Goal: Transaction & Acquisition: Purchase product/service

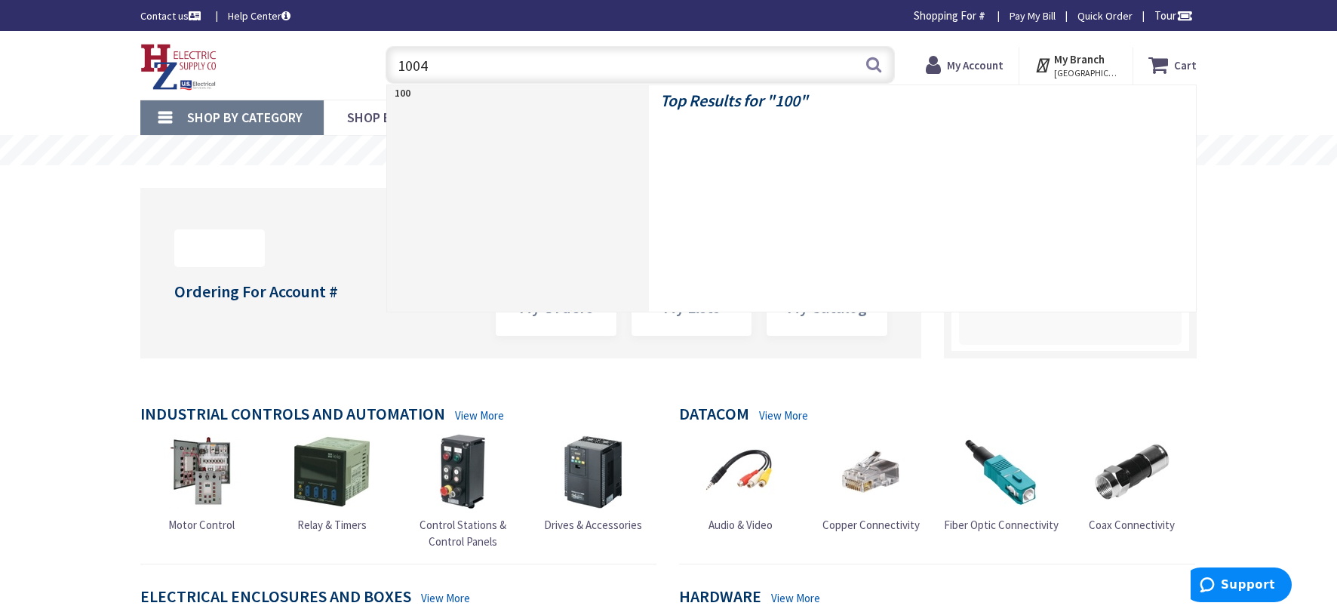
type input "10045"
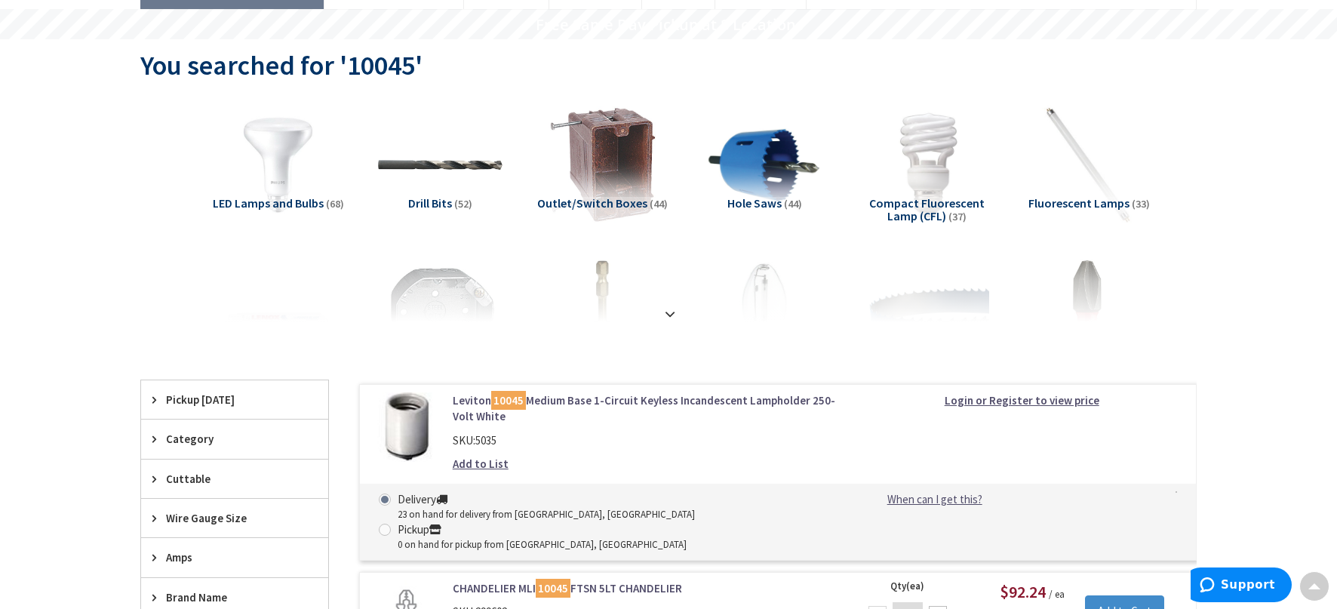
click at [681, 398] on link "Leviton 10045 Medium Base 1-Circuit Keyless Incandescent Lampholder 250-Volt Wh…" at bounding box center [645, 408] width 384 height 32
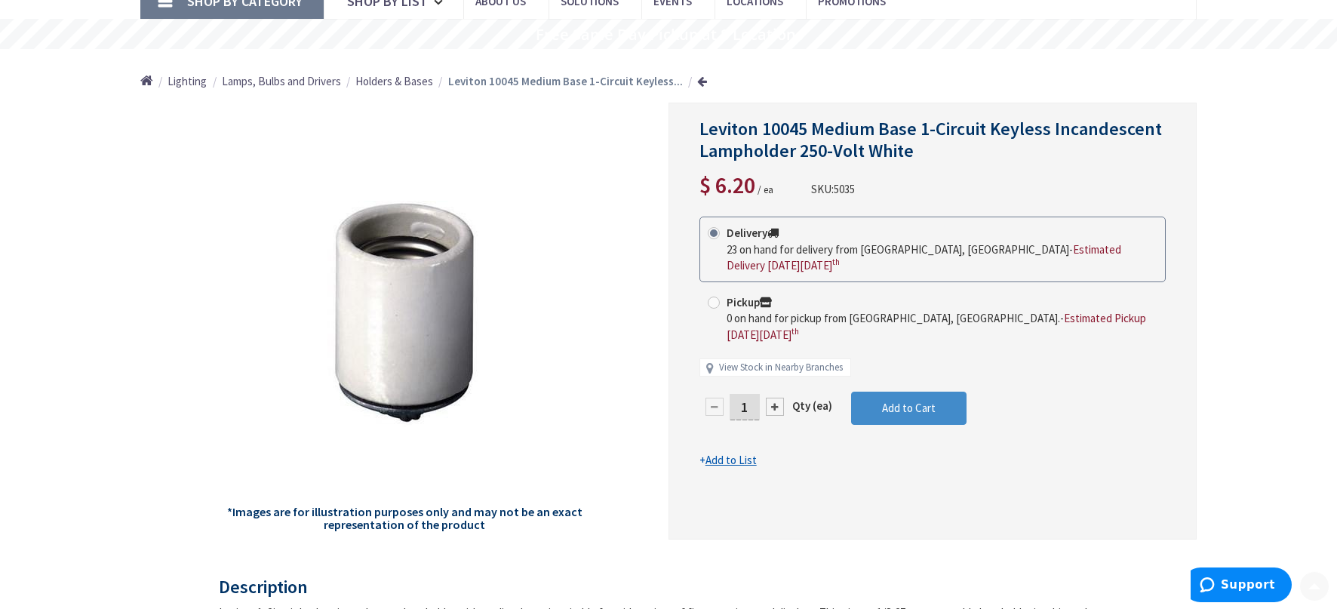
scroll to position [126, 0]
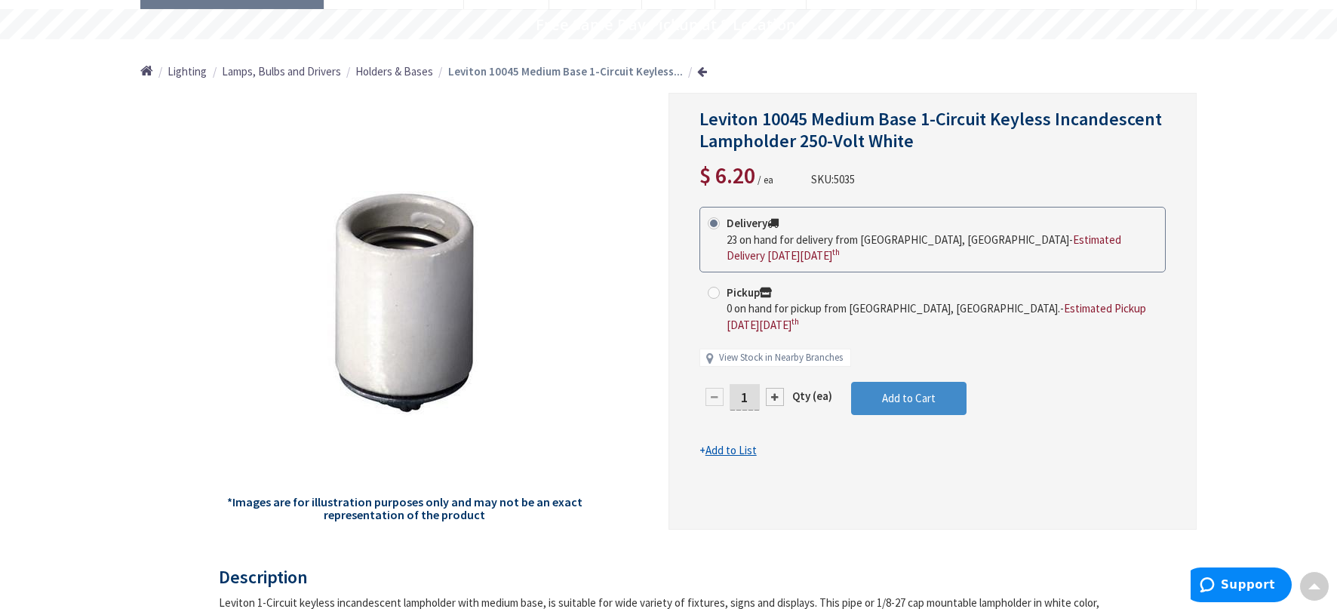
click at [752, 384] on input "1" at bounding box center [745, 397] width 30 height 26
type input "10"
click at [907, 360] on form "This product is Discontinued Delivery 23 on hand for delivery from Middletown, …" at bounding box center [933, 333] width 466 height 252
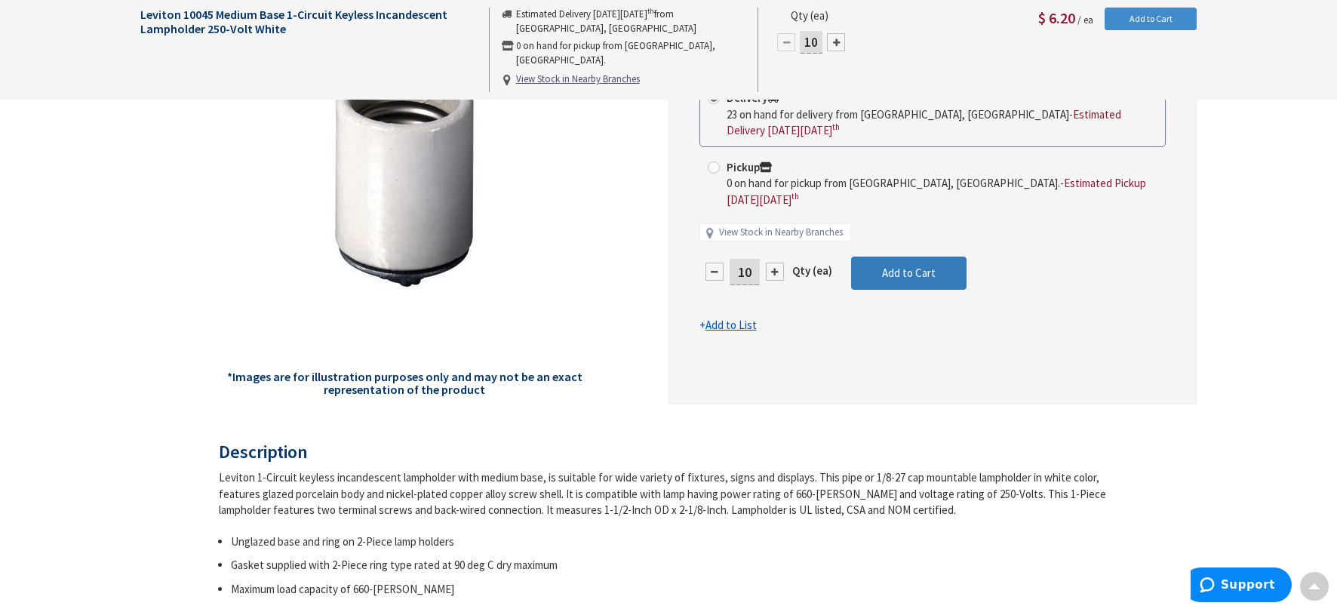
scroll to position [0, 0]
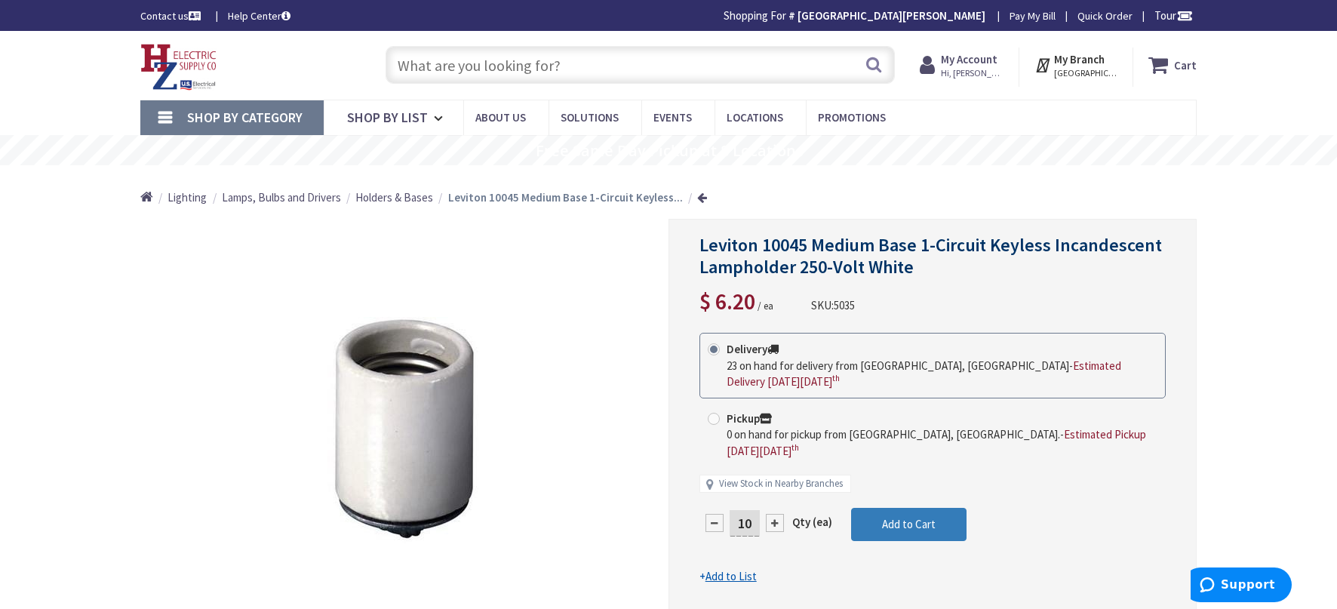
click at [897, 517] on span "Add to Cart" at bounding box center [909, 524] width 54 height 14
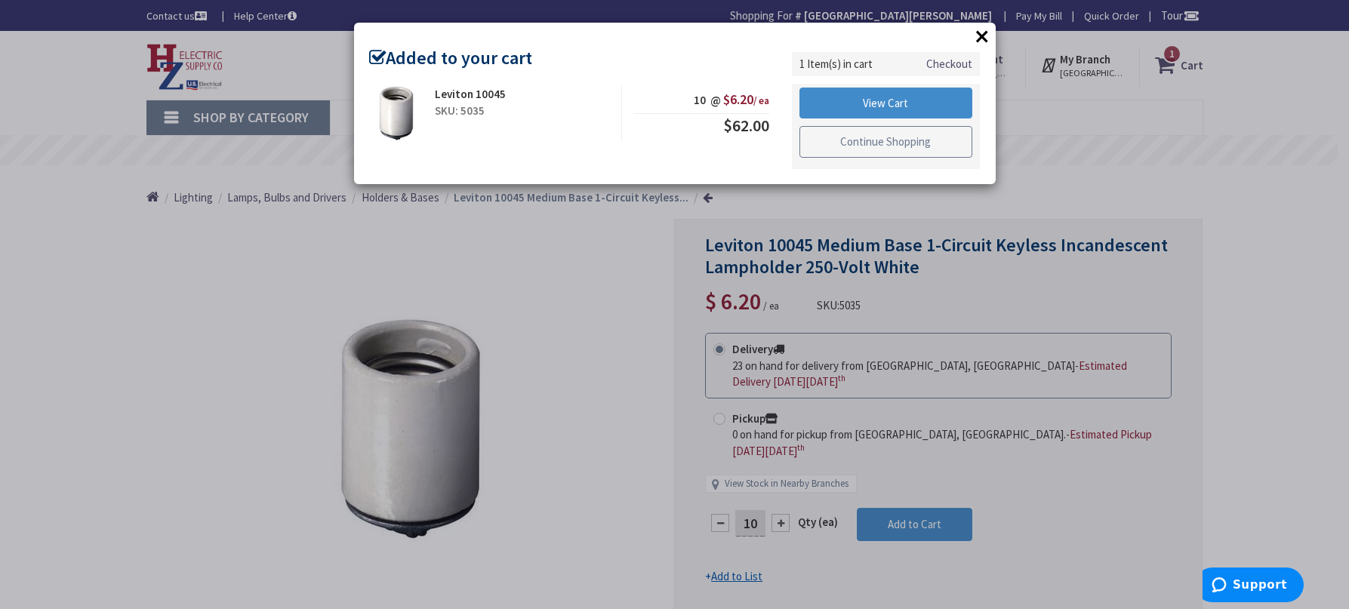
click at [905, 149] on link "Continue Shopping" at bounding box center [886, 142] width 174 height 32
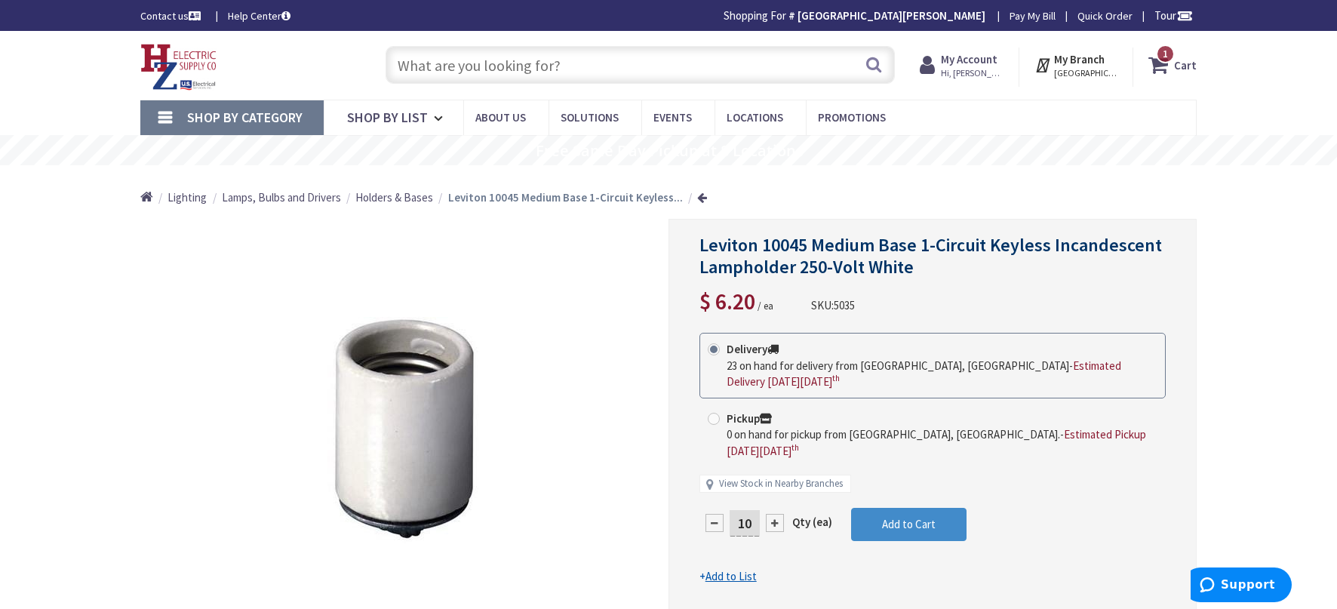
click at [582, 69] on input "text" at bounding box center [640, 65] width 509 height 38
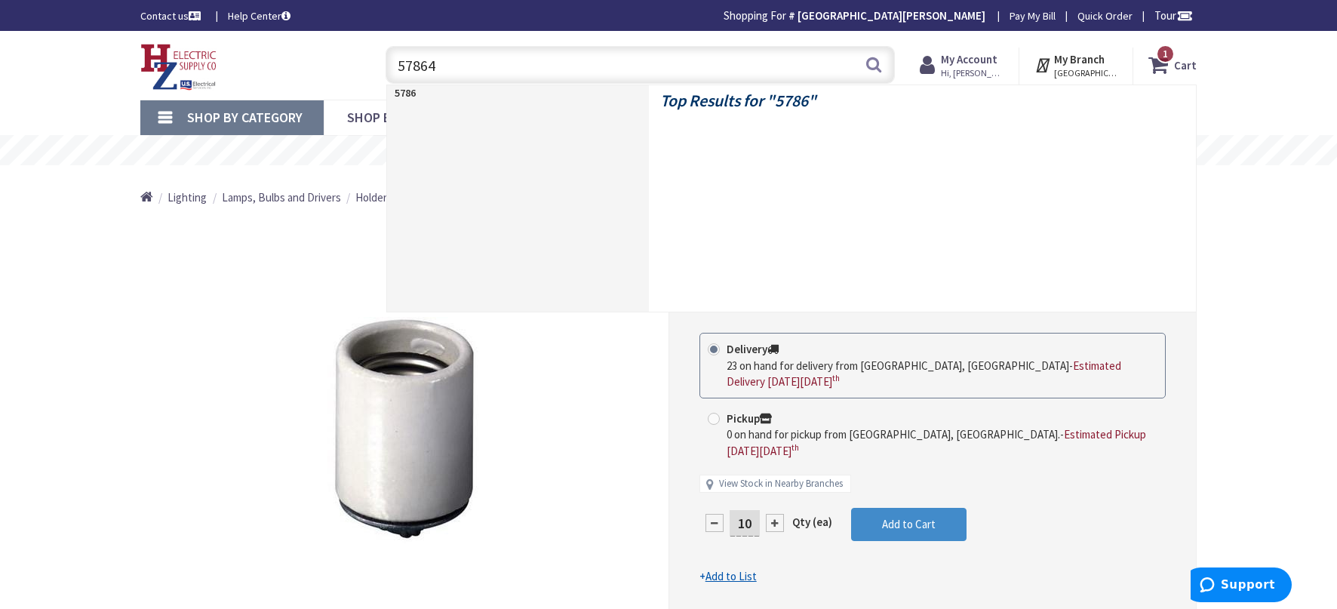
type input "578641"
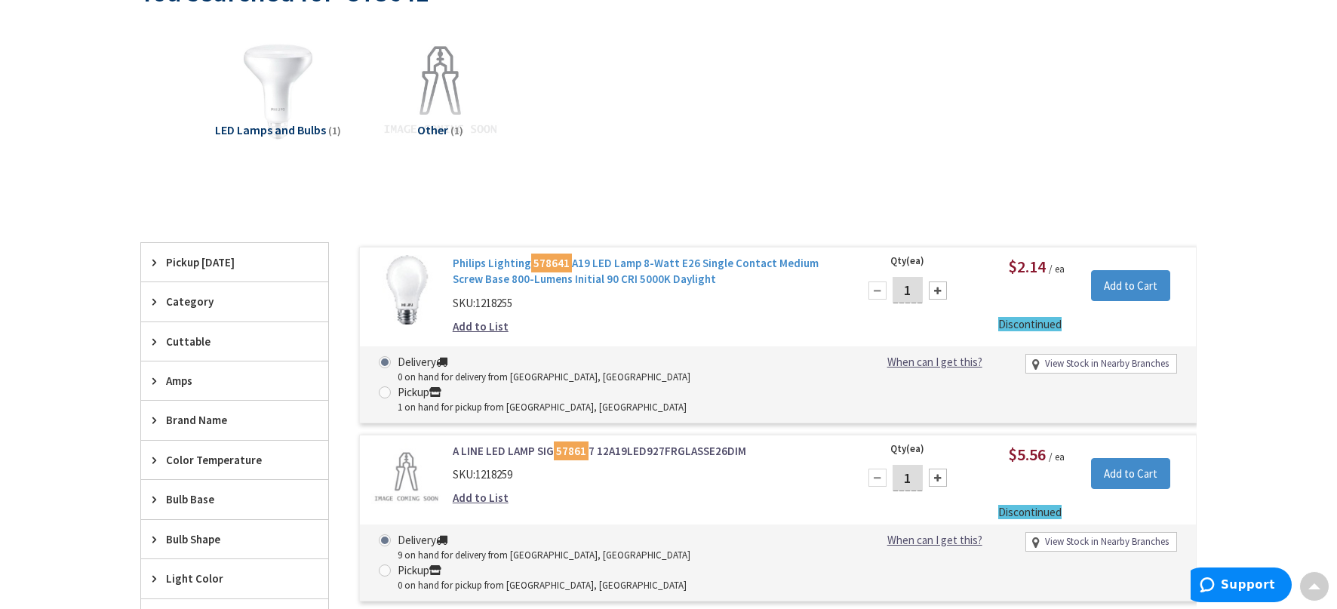
scroll to position [251, 0]
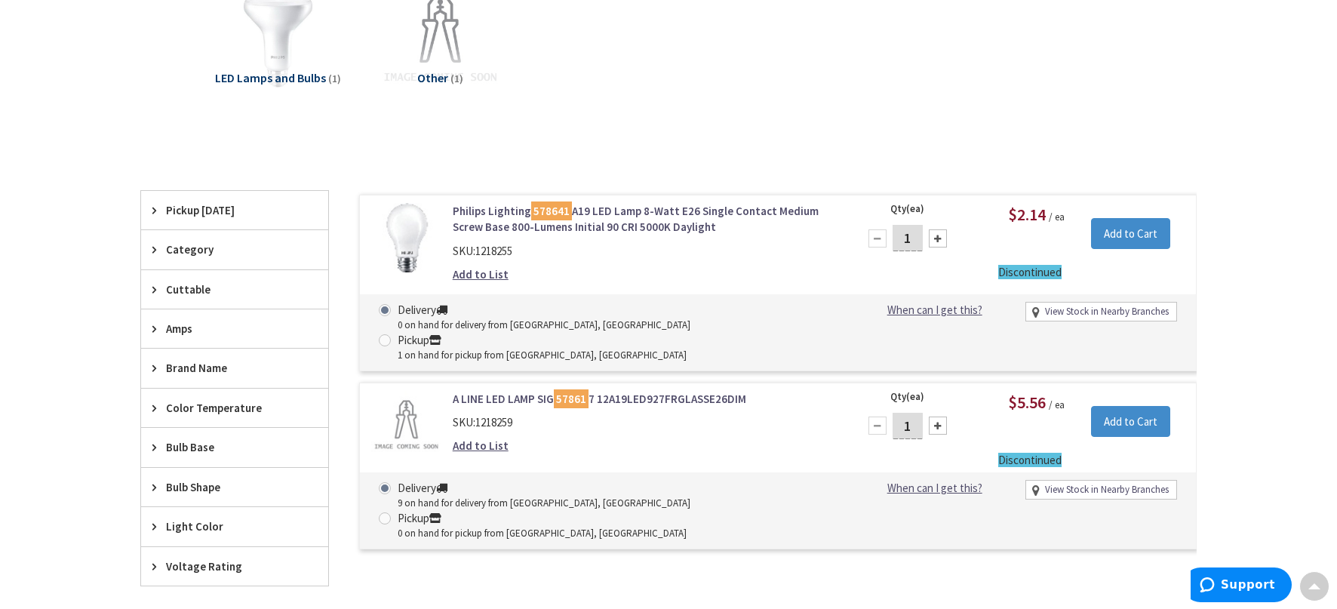
click at [688, 211] on link "Philips Lighting 578641 A19 LED Lamp 8-Watt E26 Single Contact Medium Screw Bas…" at bounding box center [645, 219] width 384 height 32
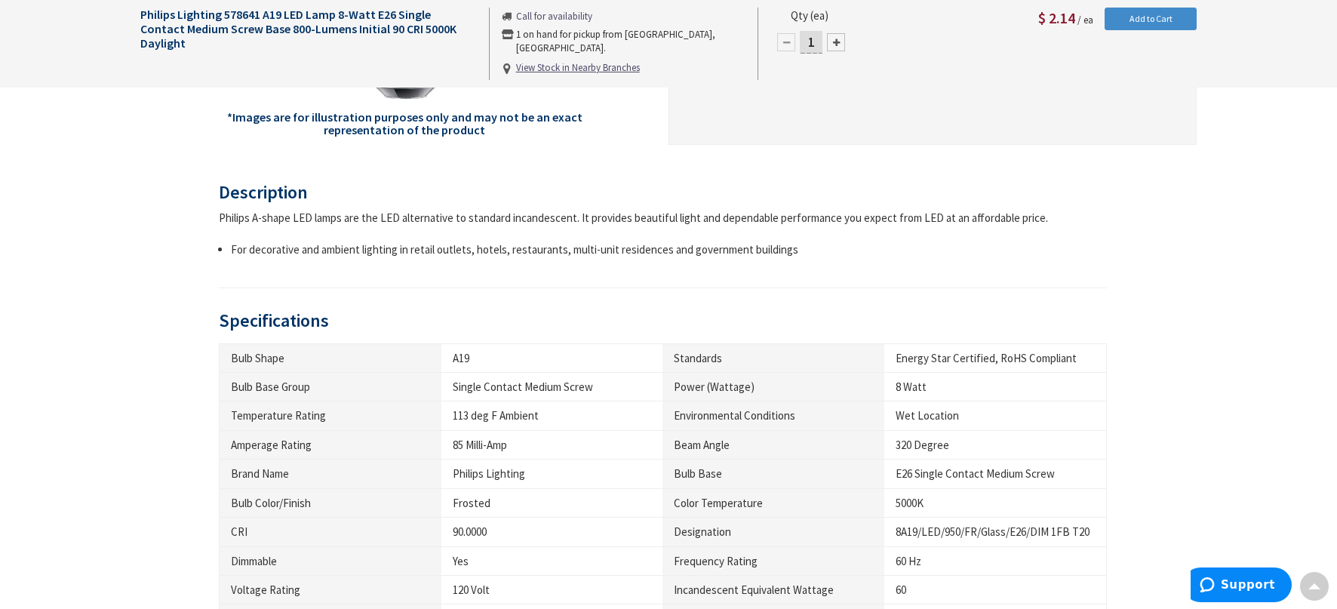
scroll to position [8, 0]
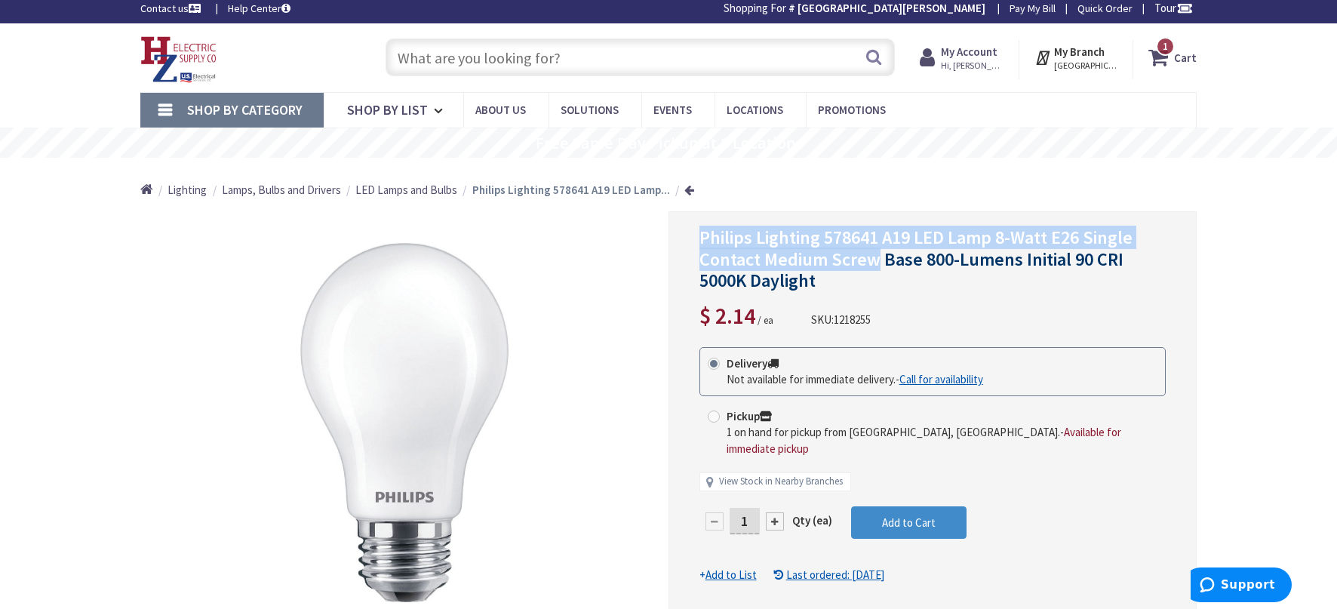
drag, startPoint x: 876, startPoint y: 257, endPoint x: 688, endPoint y: 229, distance: 190.1
click at [688, 229] on div "Philips Lighting 578641 A19 LED Lamp 8-Watt E26 Single Contact Medium Screw Bas…" at bounding box center [933, 429] width 528 height 437
drag, startPoint x: 688, startPoint y: 229, endPoint x: 740, endPoint y: 241, distance: 53.5
copy span "Philips Lighting 578641 A19 LED Lamp 8-Watt E26 Single Contact Medium Screw"
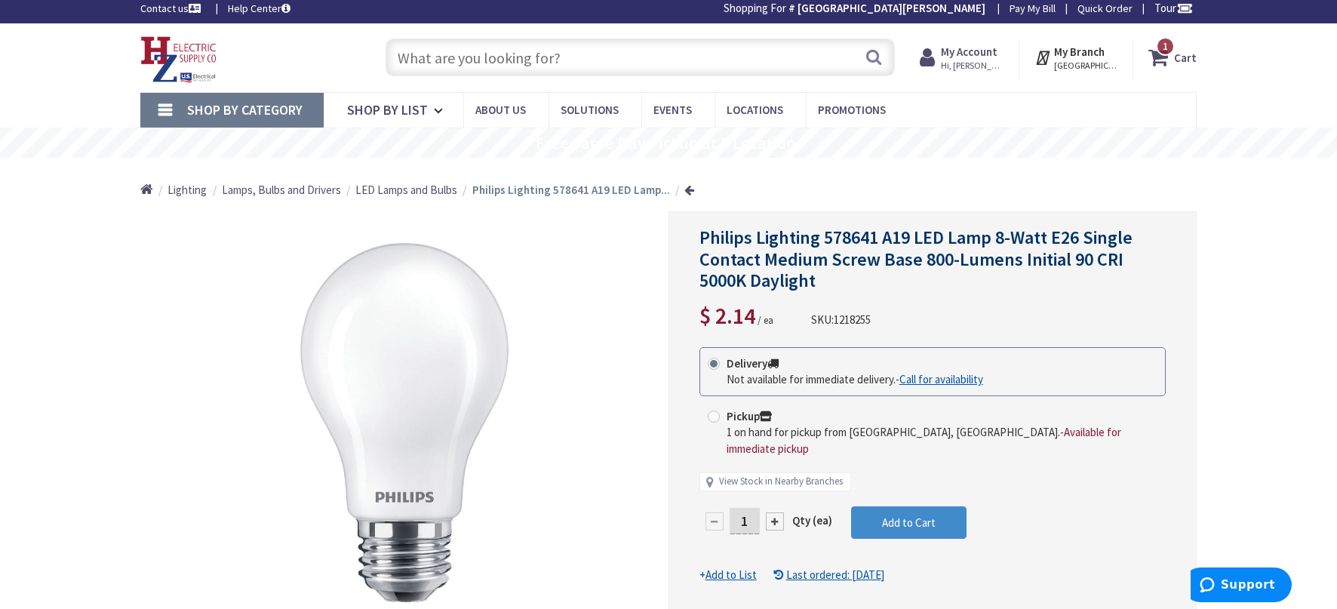
click at [636, 61] on input "text" at bounding box center [640, 57] width 509 height 38
paste input "Philips Lighting 578641 A19 LED Lamp 8-Watt E26 Single Contact Medium Screw"
click at [503, 60] on input "Philips Lighting 578641 A19 LED Lamp 8-Watt E26 Single Contact Medium Screw" at bounding box center [640, 57] width 509 height 38
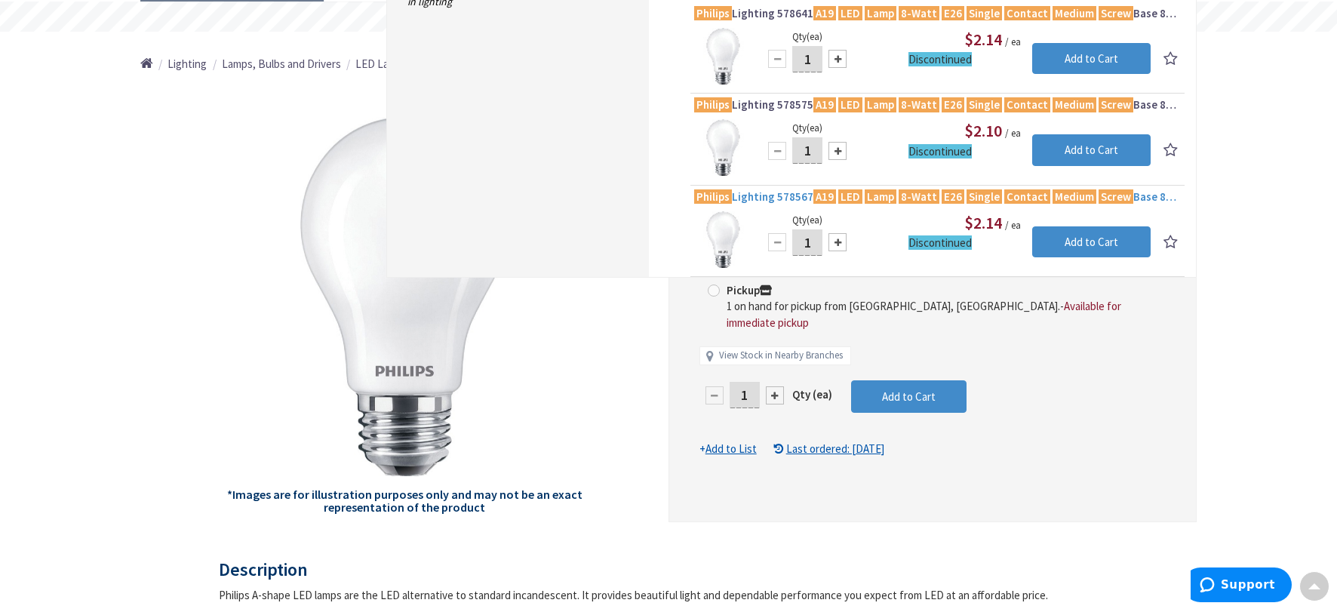
scroll to position [8, 0]
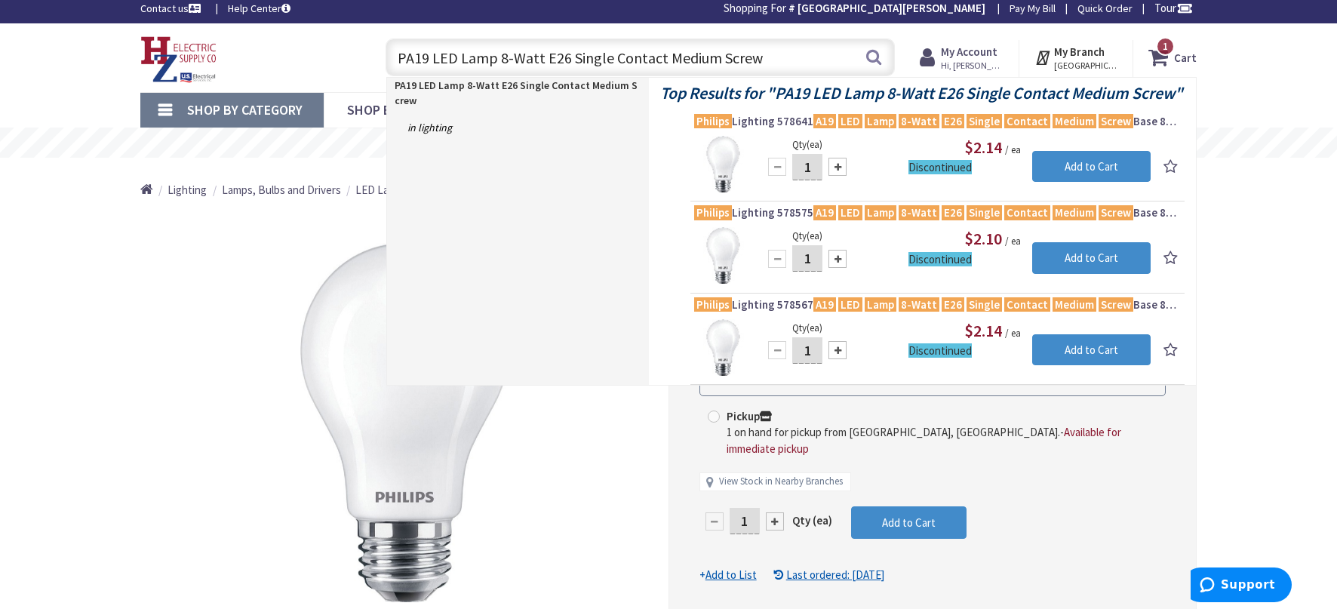
type input "A19 LED Lamp 8-Watt E26 Single Contact Medium Screw"
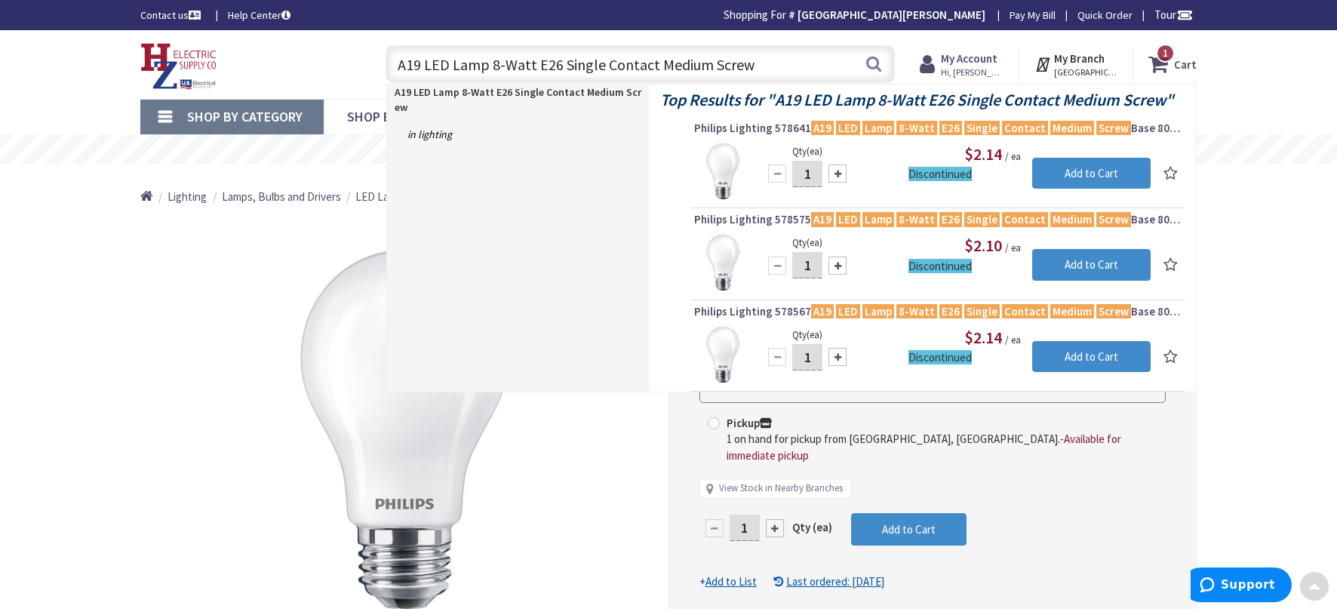
scroll to position [0, 0]
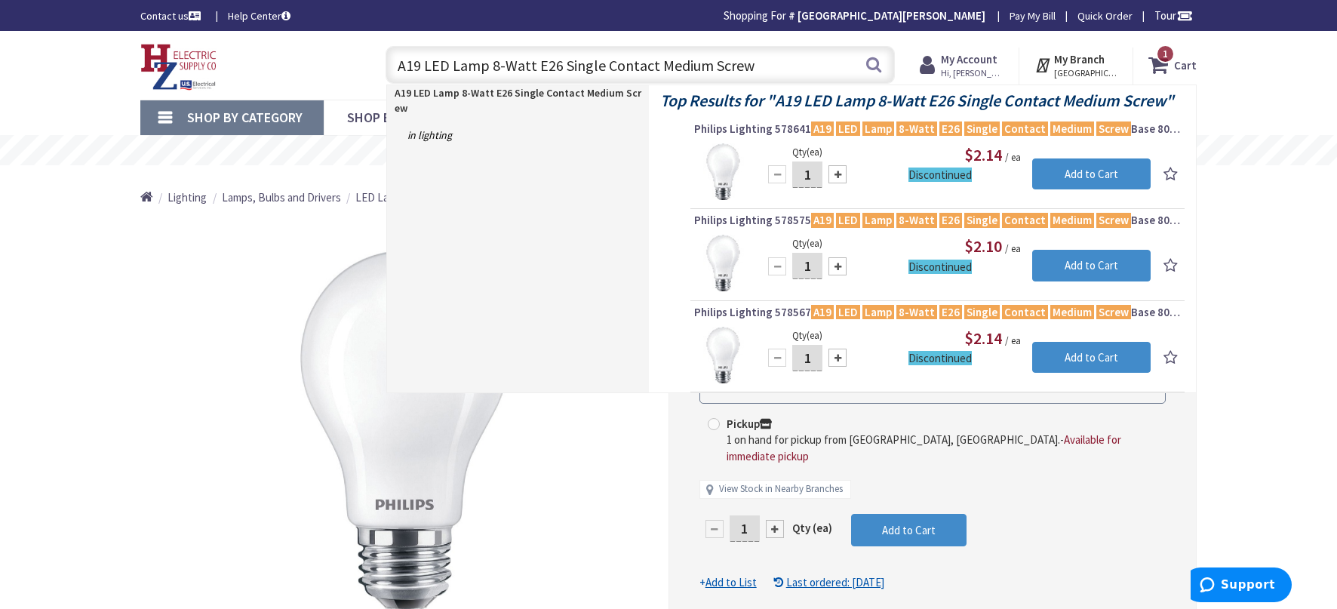
click at [834, 69] on input "A19 LED Lamp 8-Watt E26 Single Contact Medium Screw" at bounding box center [640, 65] width 509 height 38
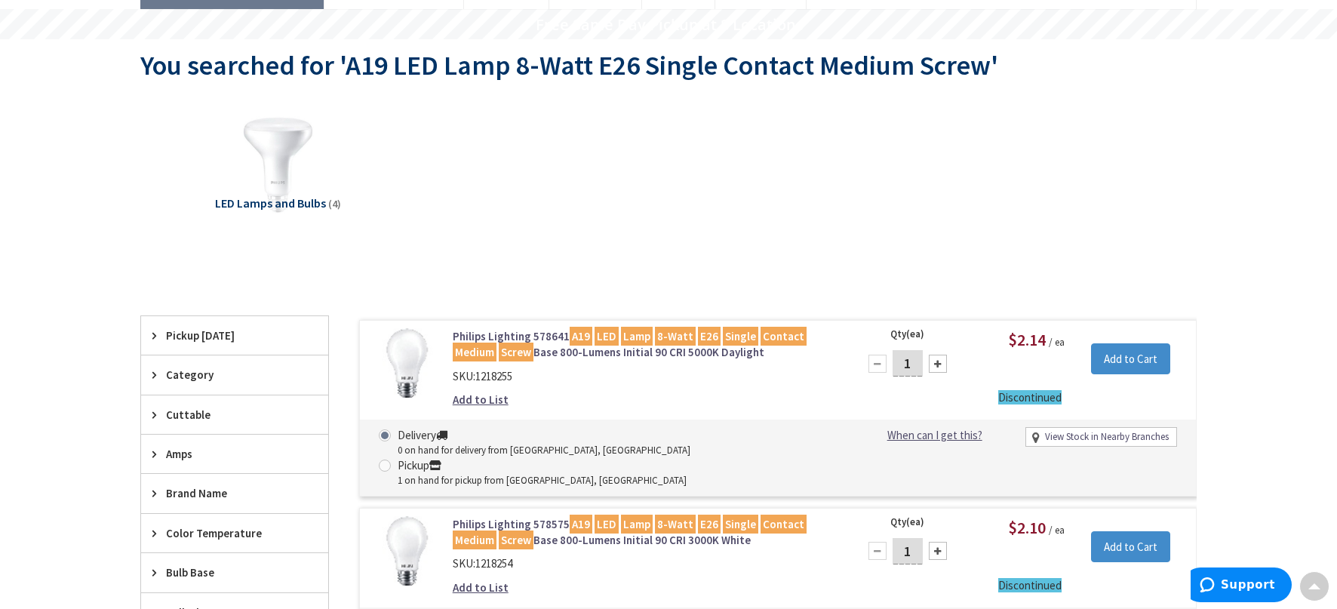
scroll to position [503, 0]
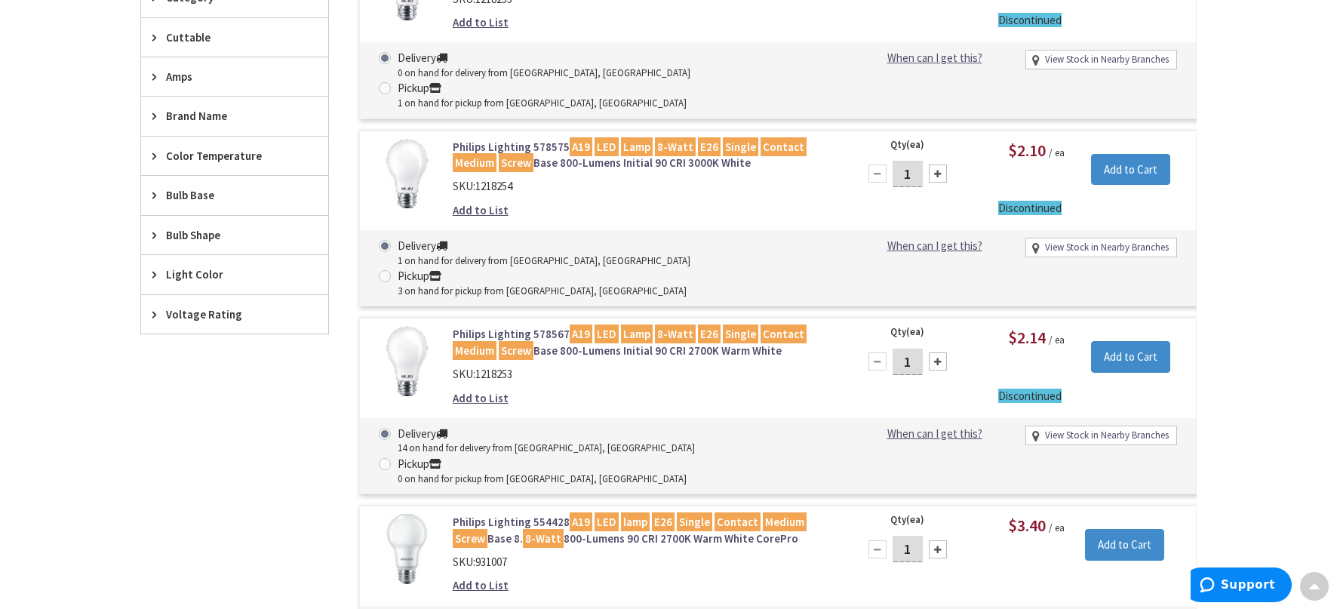
click at [554, 514] on link "Philips Lighting 554428 A19 LED lamp E26 Single Contact Medium Screw Base 8. 8-…" at bounding box center [645, 530] width 384 height 32
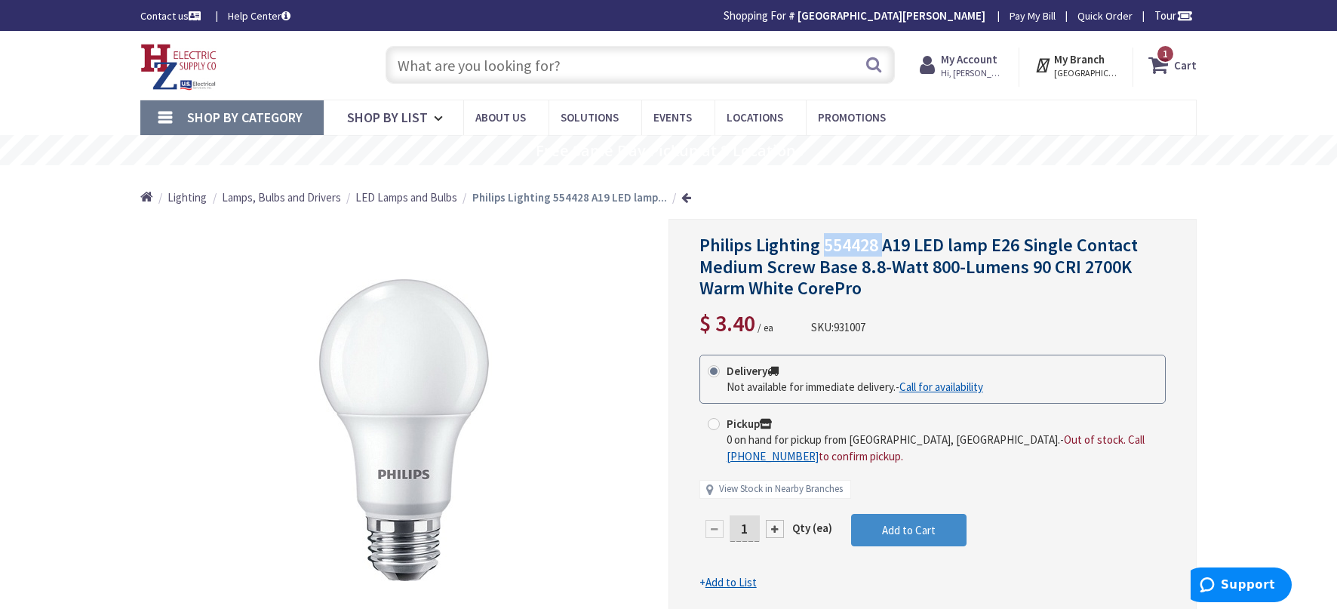
drag, startPoint x: 866, startPoint y: 243, endPoint x: 828, endPoint y: 242, distance: 38.5
click at [828, 242] on span "Philips Lighting 554428 A19 LED lamp E26 Single Contact Medium Screw Base 8.8-W…" at bounding box center [919, 266] width 439 height 67
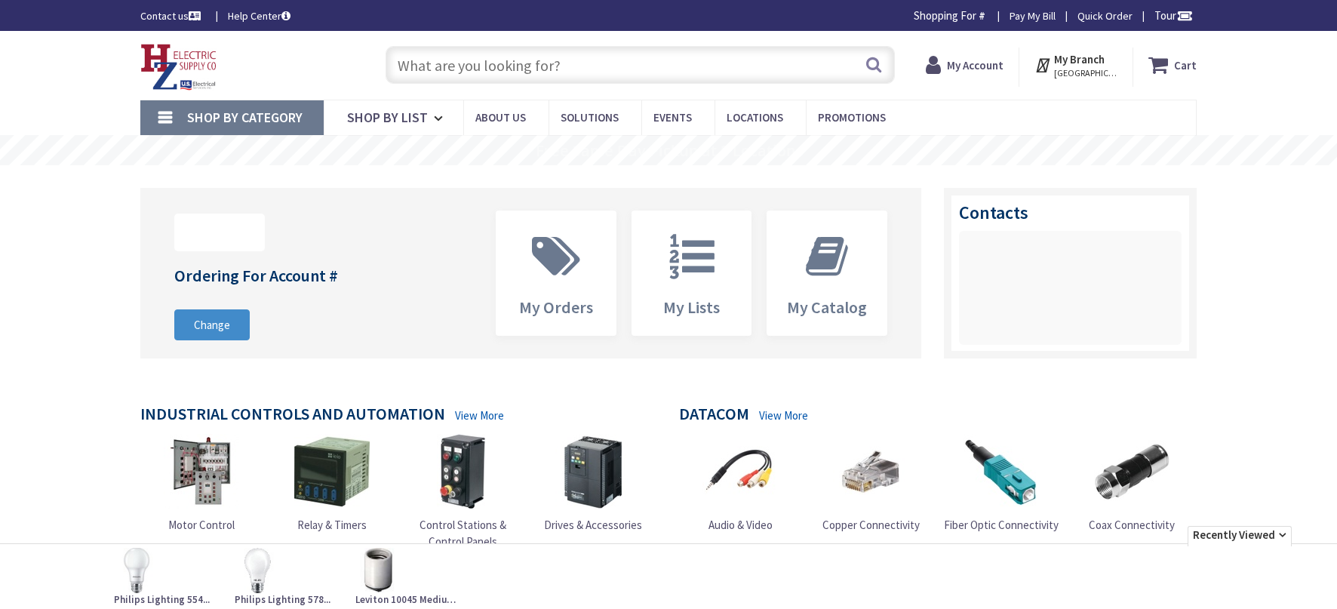
click at [1186, 64] on strong "Cart" at bounding box center [1185, 64] width 23 height 27
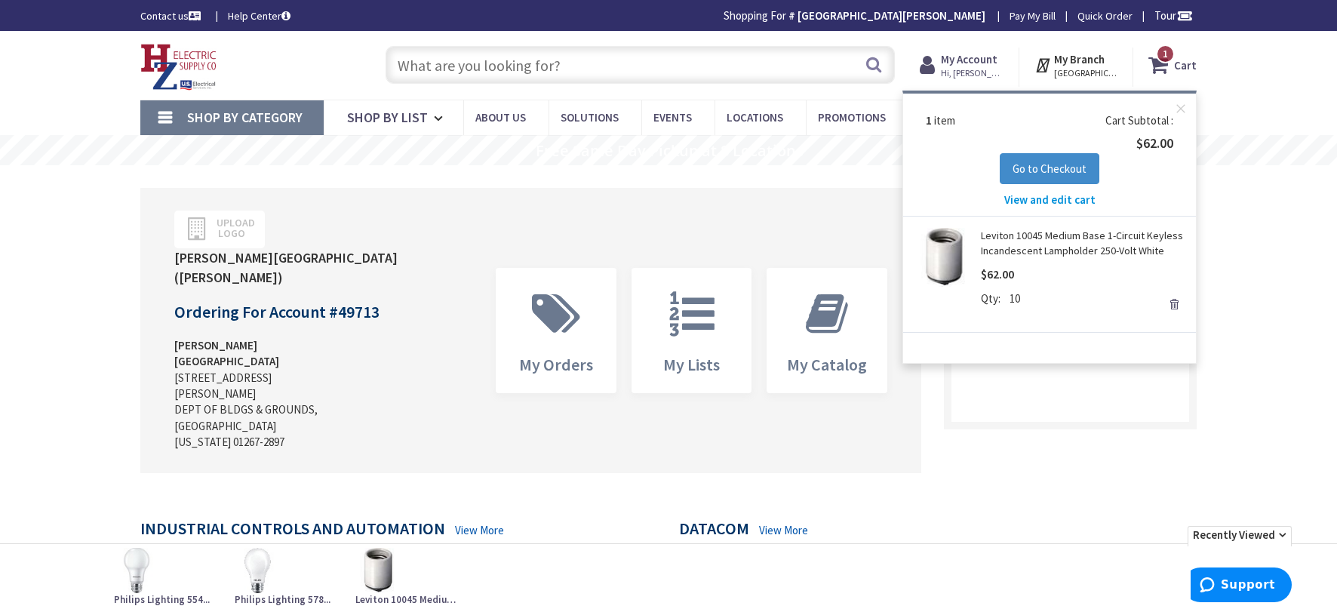
click at [490, 52] on input "text" at bounding box center [640, 65] width 509 height 38
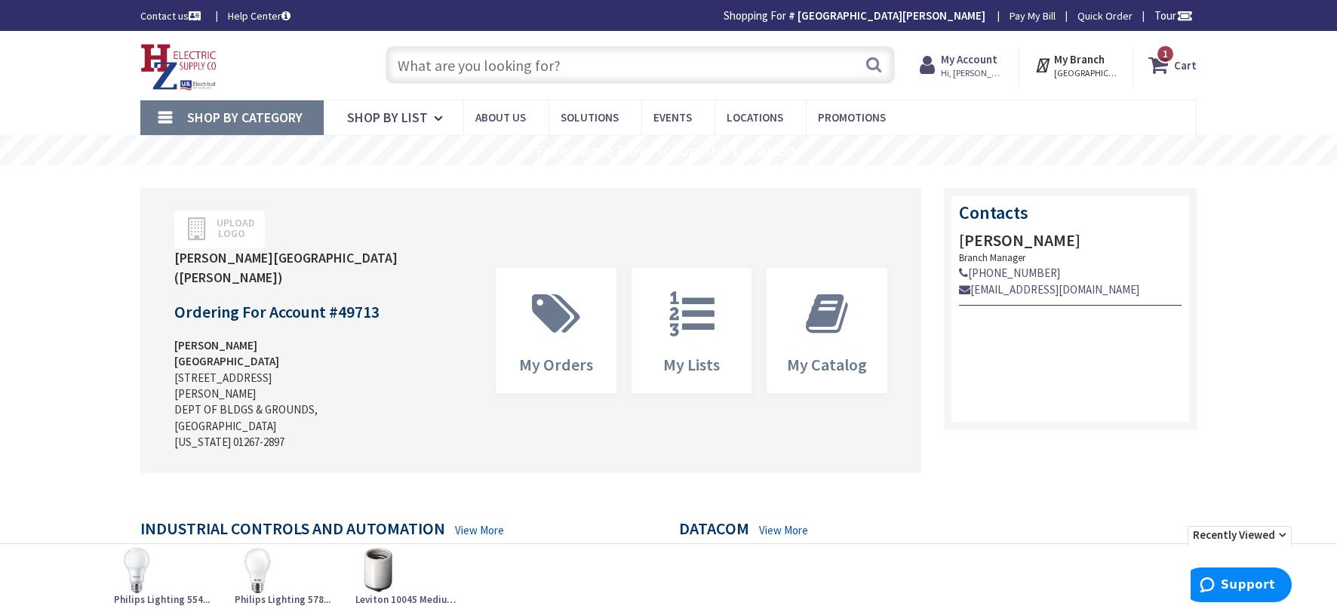
click at [461, 54] on input "text" at bounding box center [640, 65] width 509 height 38
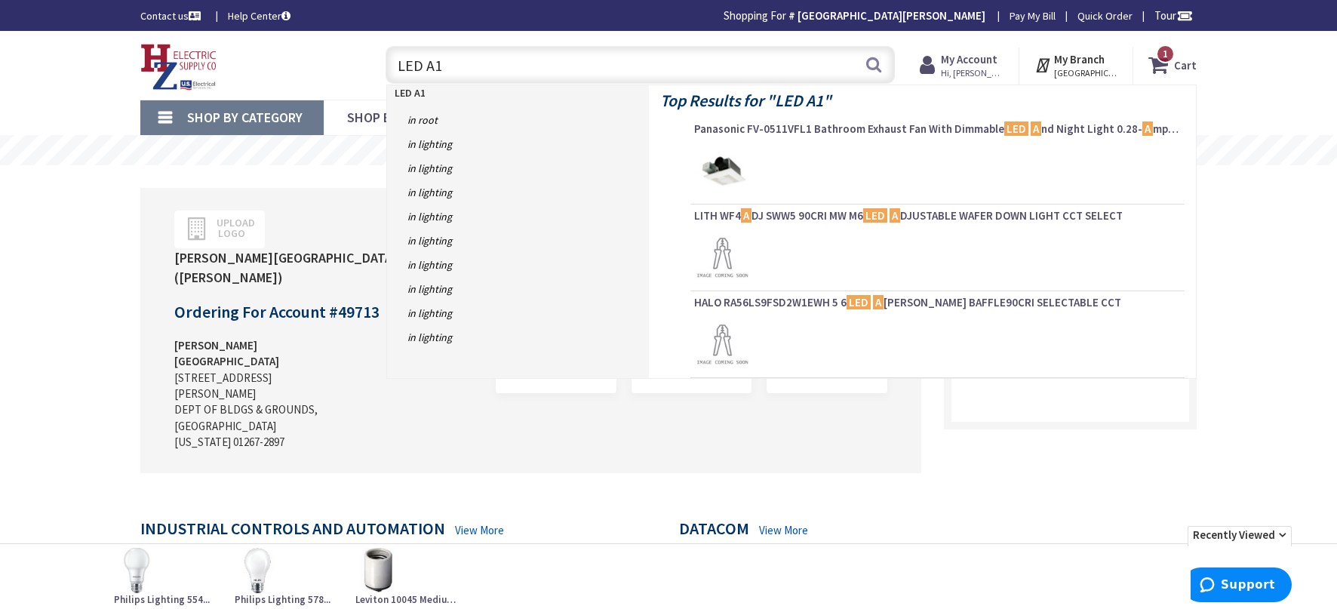
type input "LED A19"
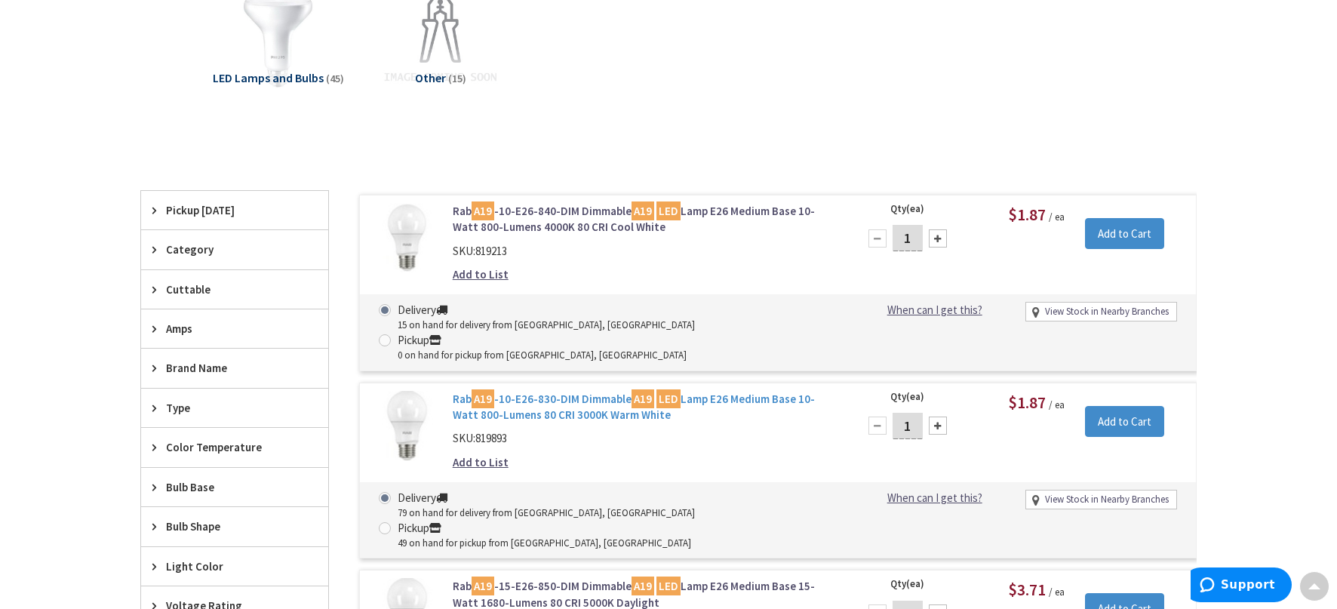
scroll to position [377, 0]
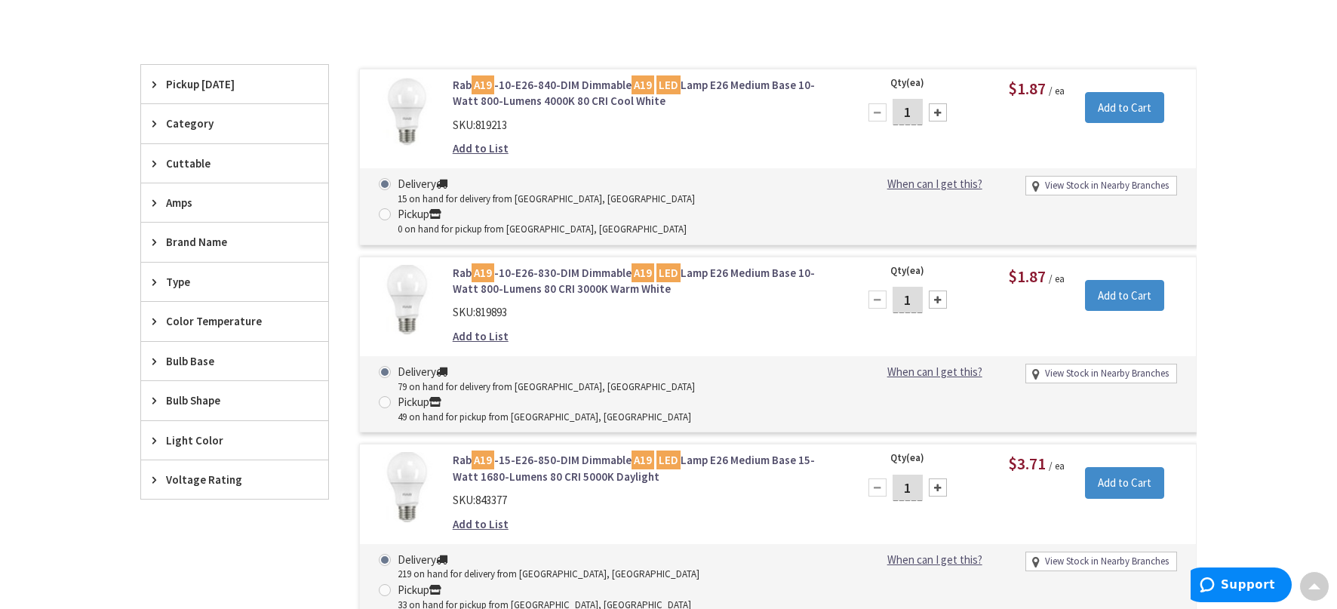
click at [570, 265] on link "Rab A19 -10-E26-830-DIM Dimmable A19 LED Lamp E26 Medium Base 10-Watt 800-Lumen…" at bounding box center [645, 281] width 384 height 32
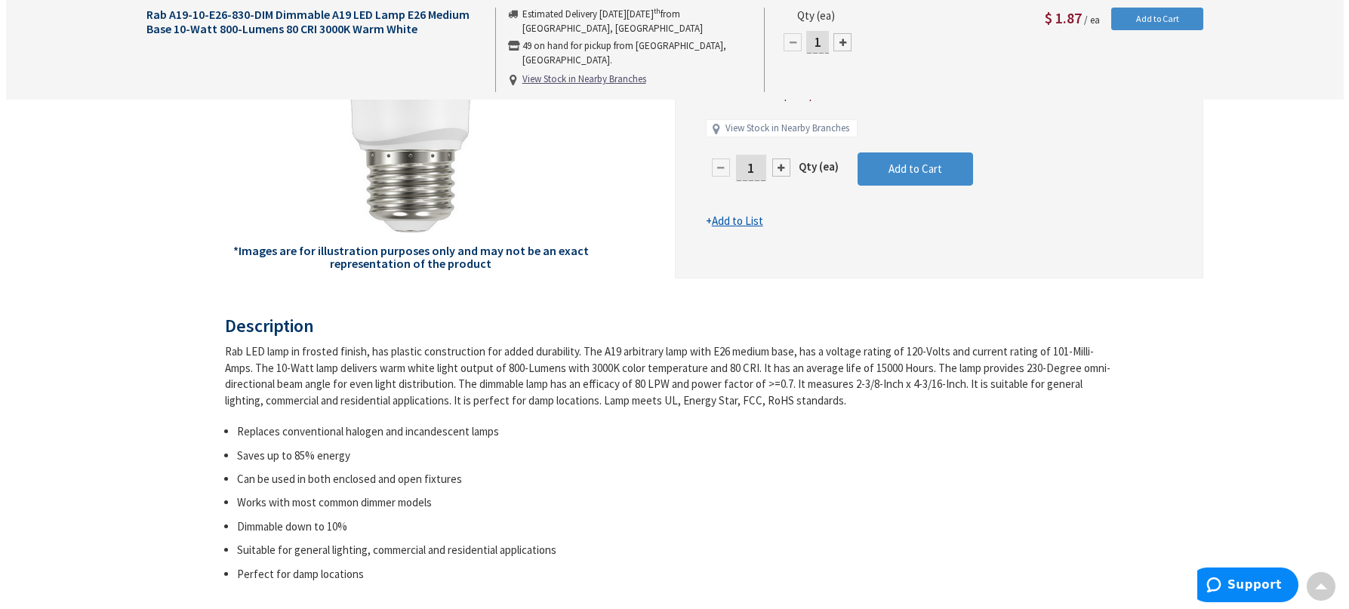
scroll to position [126, 0]
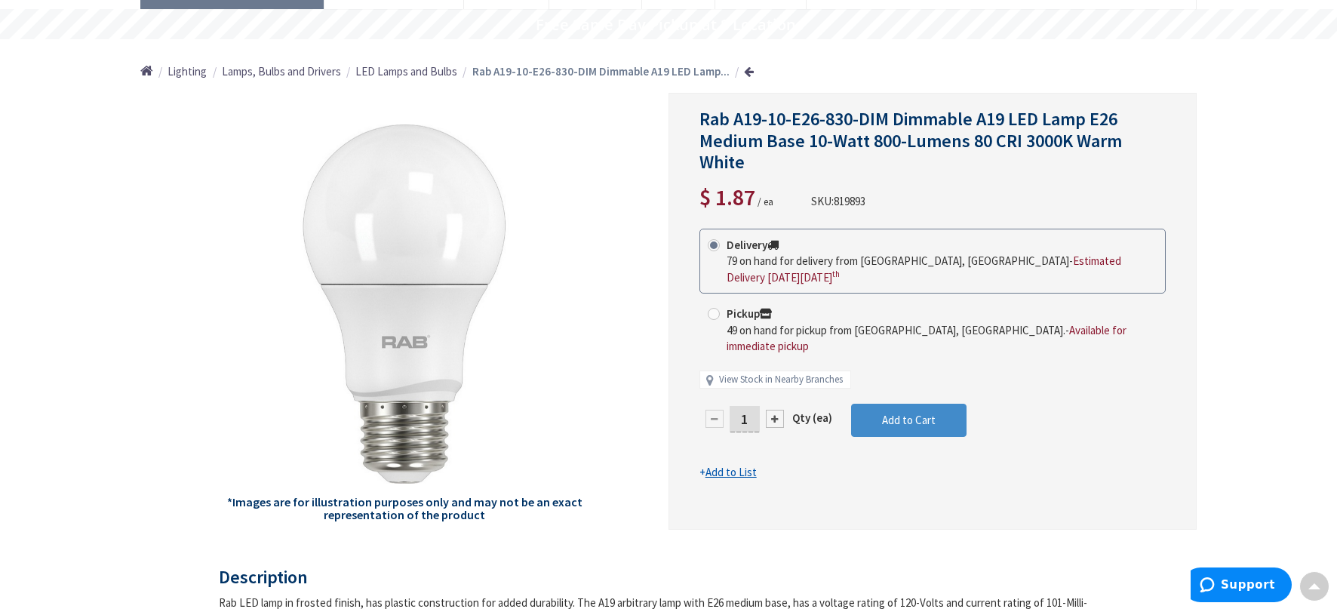
click at [751, 406] on input "1" at bounding box center [745, 419] width 30 height 26
drag, startPoint x: 751, startPoint y: 388, endPoint x: 730, endPoint y: 388, distance: 21.1
click at [730, 406] on input "1" at bounding box center [745, 419] width 30 height 26
type input "70"
click at [902, 386] on form "This product is Discontinued Delivery 79 on hand for delivery from Middletown, …" at bounding box center [933, 355] width 466 height 252
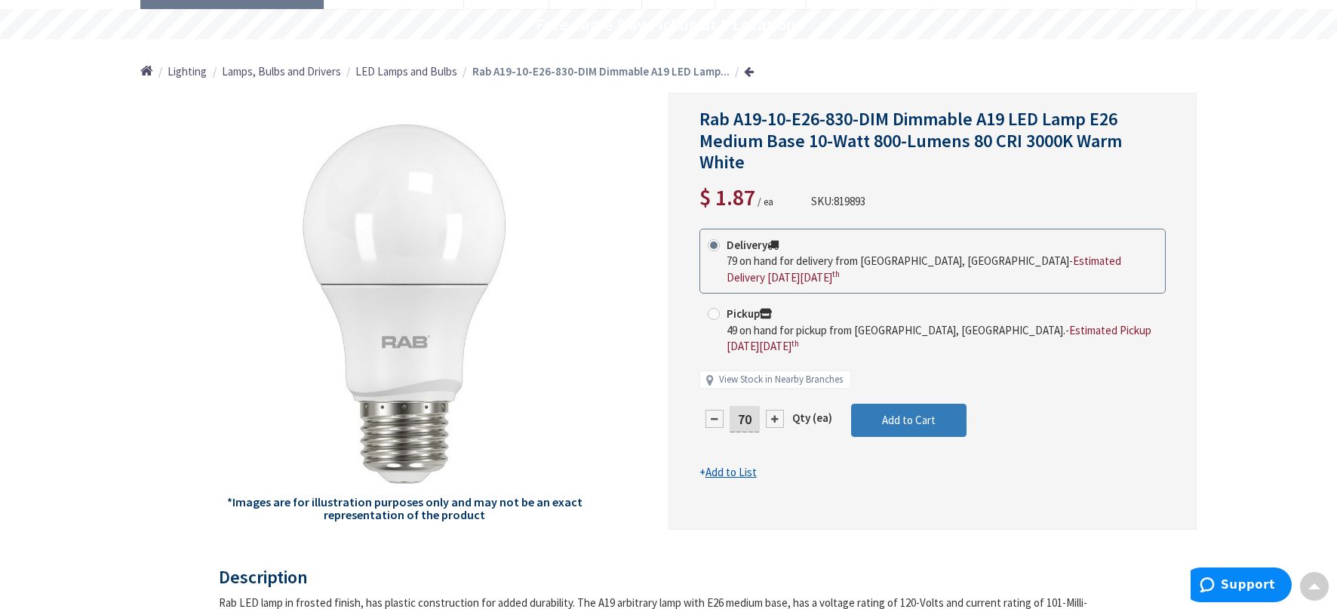
click at [902, 413] on span "Add to Cart" at bounding box center [909, 420] width 54 height 14
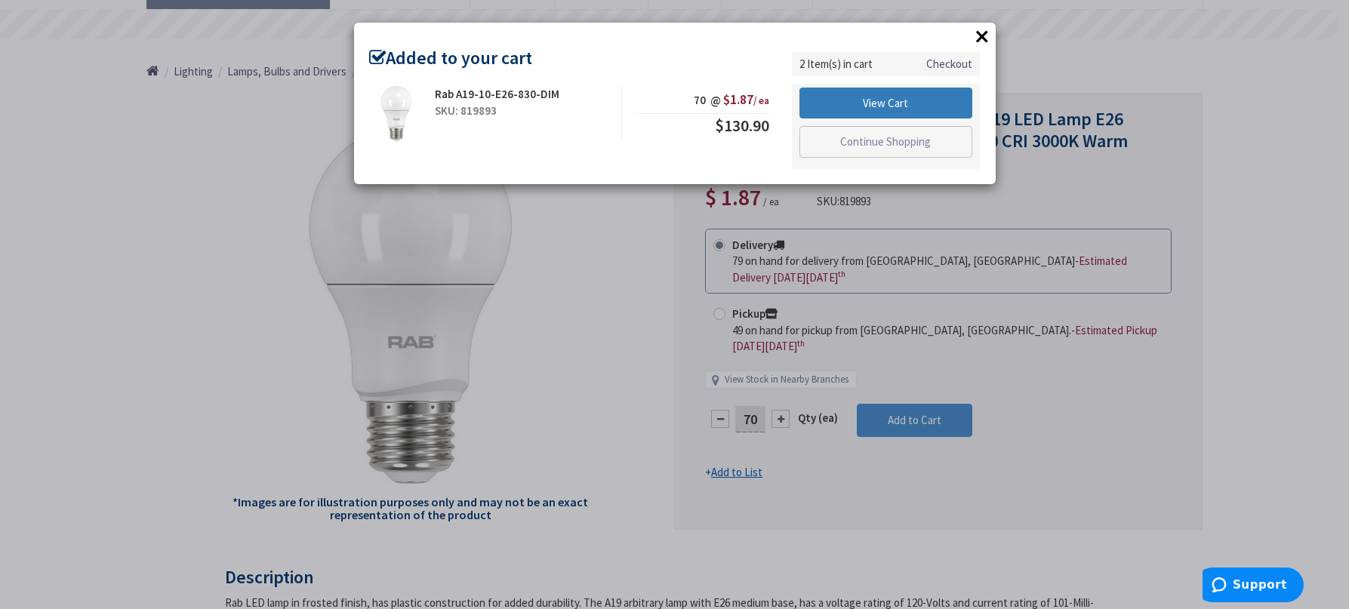
click at [907, 104] on link "View Cart" at bounding box center [886, 104] width 174 height 32
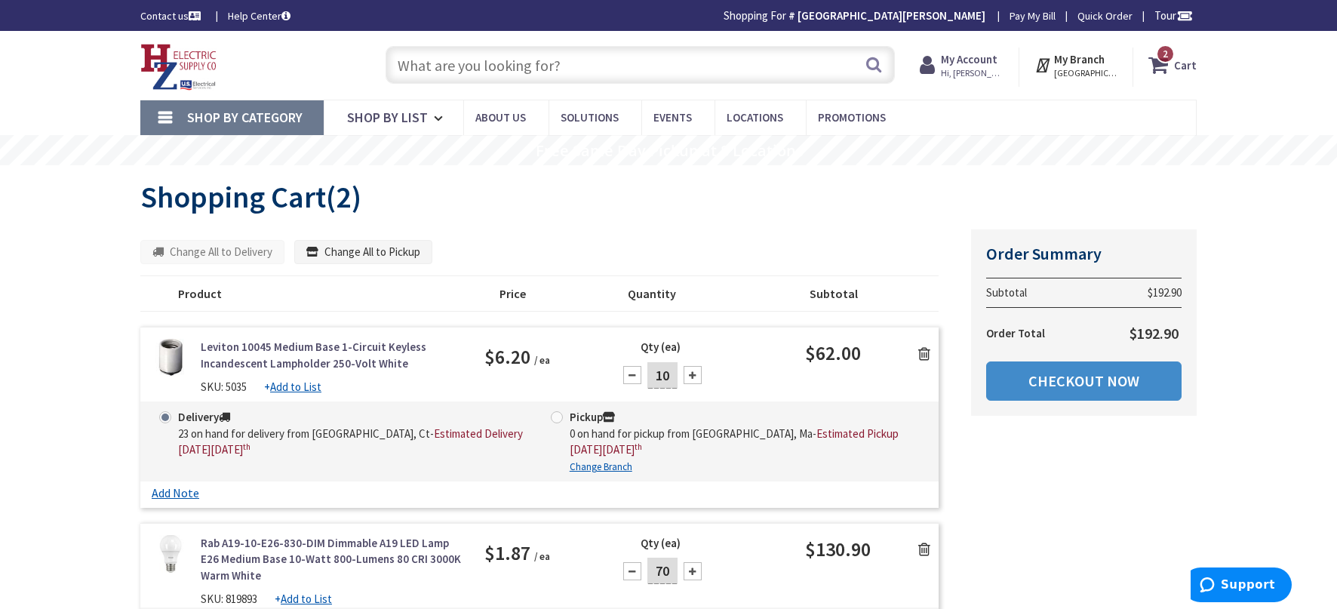
click at [564, 73] on input "text" at bounding box center [640, 65] width 509 height 38
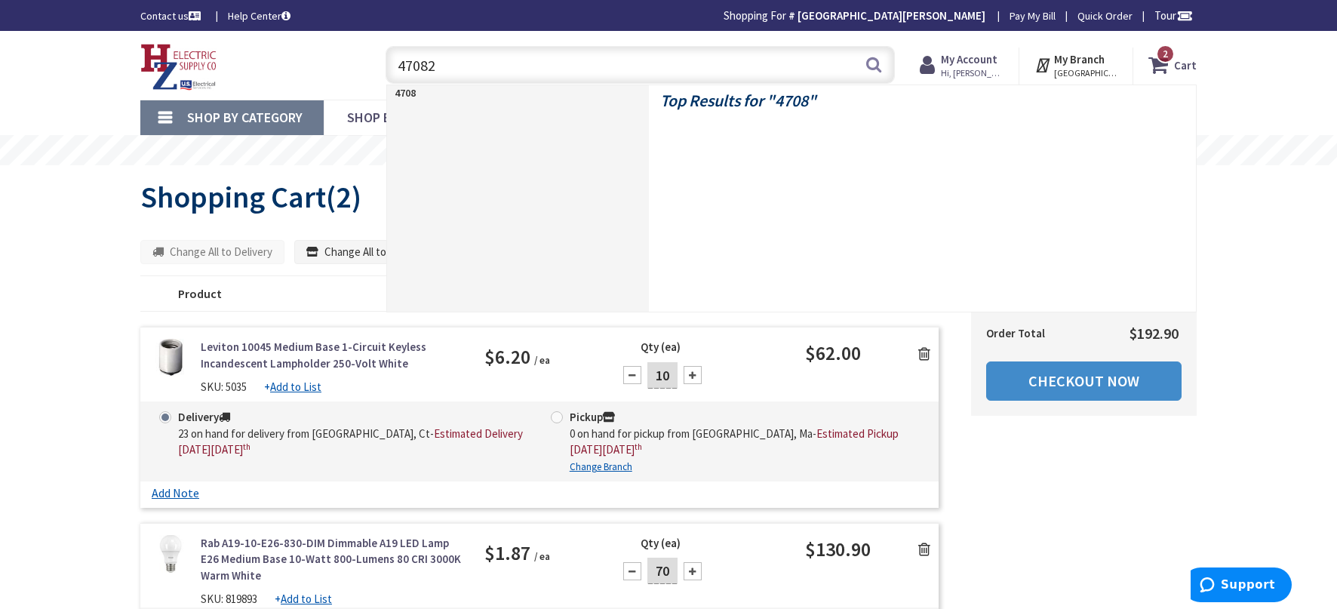
type input "470823"
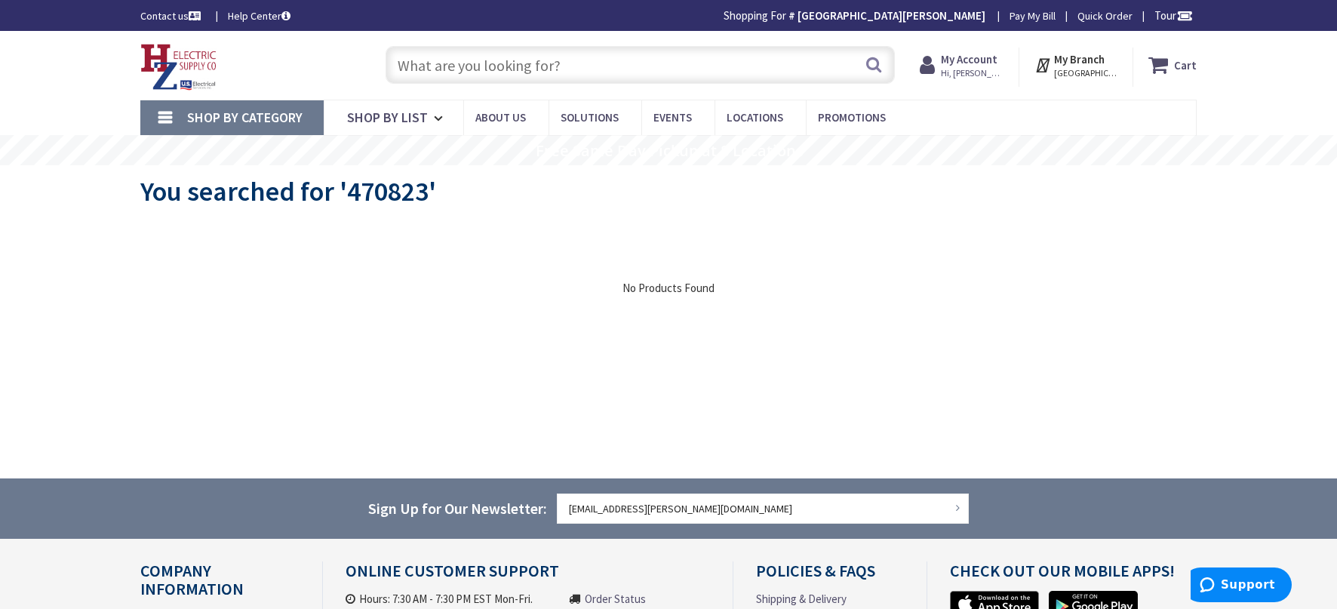
click at [476, 69] on input "text" at bounding box center [640, 65] width 509 height 38
click at [1187, 63] on strong "Cart" at bounding box center [1185, 64] width 23 height 27
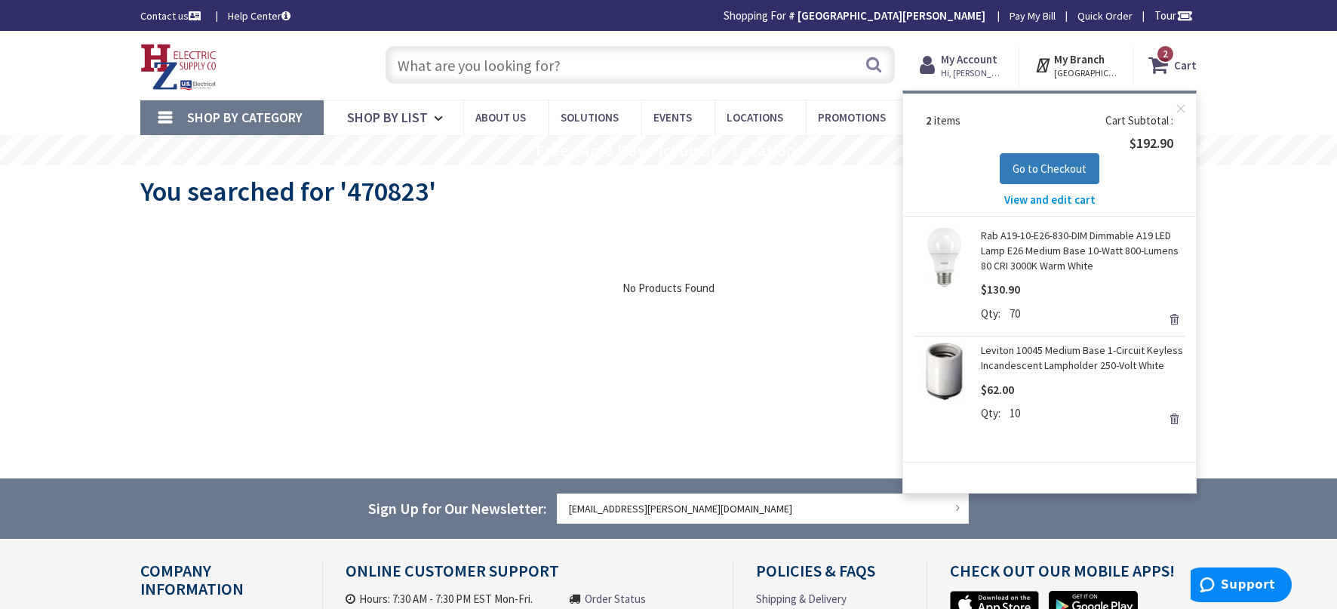
click at [1066, 171] on span "Go to Checkout" at bounding box center [1050, 169] width 74 height 14
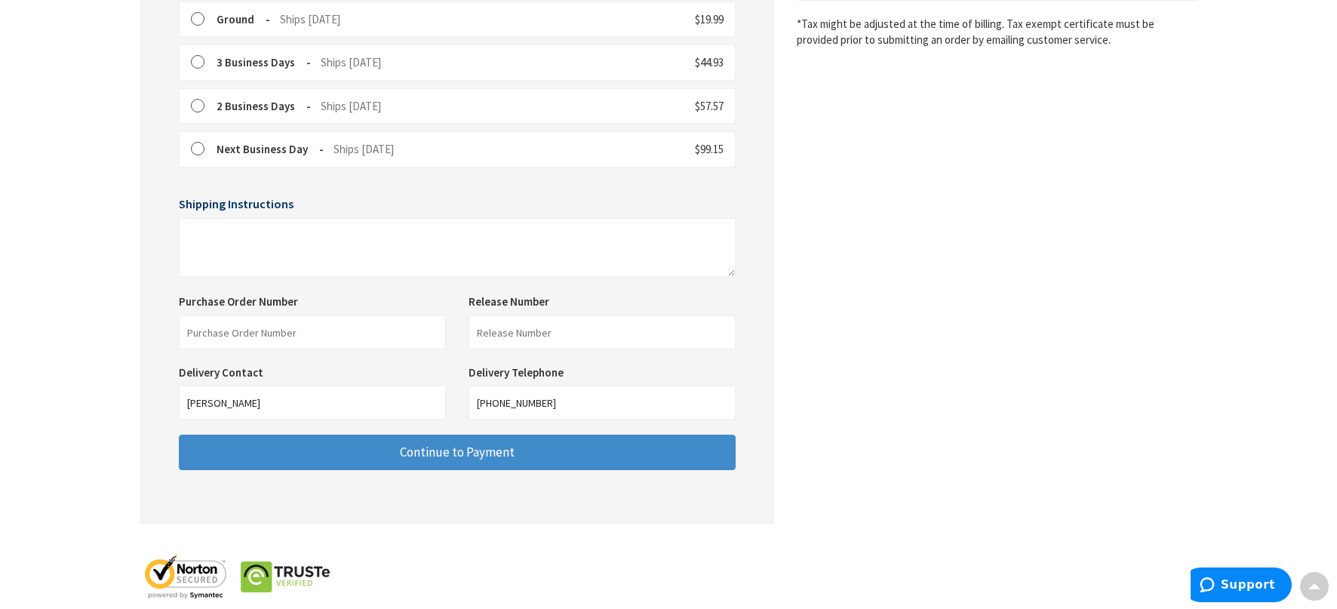
scroll to position [503, 0]
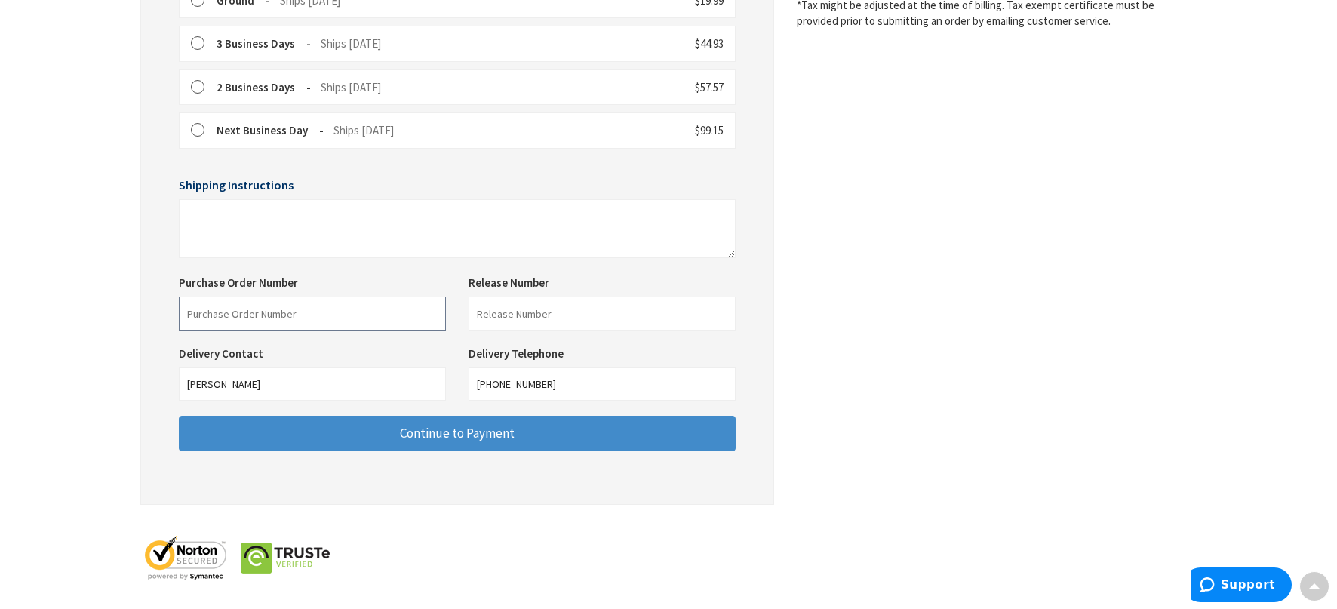
click at [289, 325] on input "text" at bounding box center [312, 314] width 267 height 34
type input "PO-1007605"
click at [447, 522] on div "Shipping Review & Payment Estimated Total $192.90 2 Some items on your order ar…" at bounding box center [668, 80] width 1057 height 1008
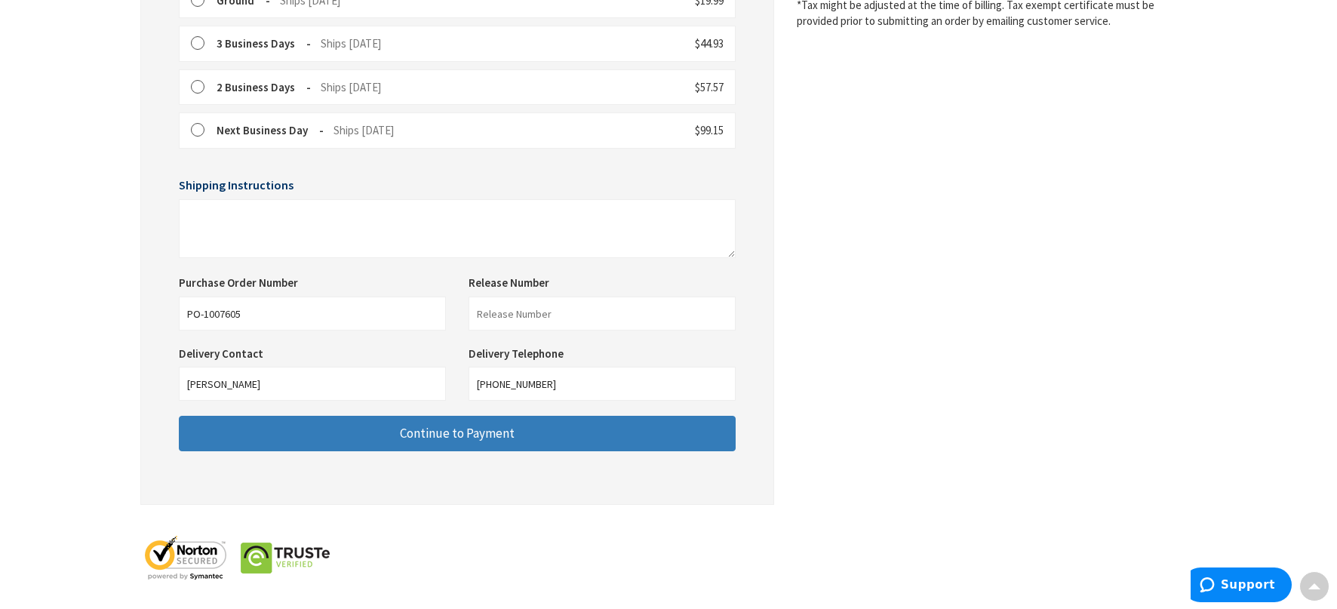
click at [473, 436] on span "Continue to Payment" at bounding box center [457, 433] width 115 height 17
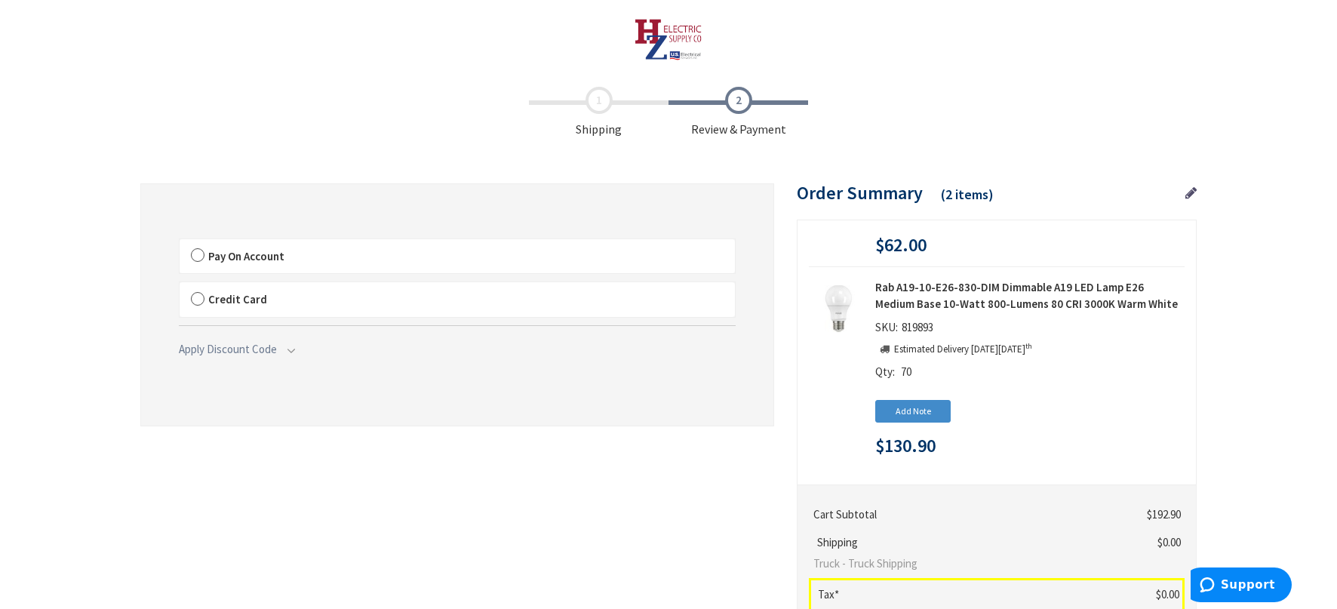
click at [208, 251] on span "Pay On Account" at bounding box center [246, 256] width 76 height 14
click at [180, 242] on input "Pay On Account" at bounding box center [180, 242] width 0 height 0
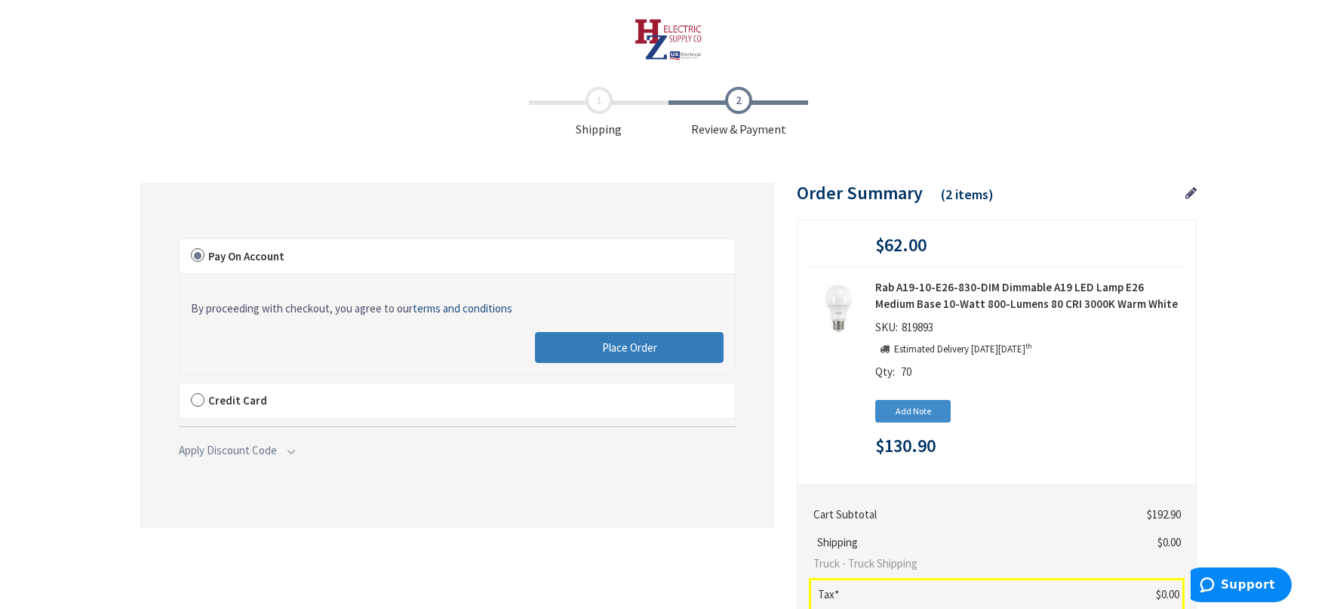
click at [636, 349] on span "Place Order" at bounding box center [629, 347] width 55 height 14
